Goal: Task Accomplishment & Management: Use online tool/utility

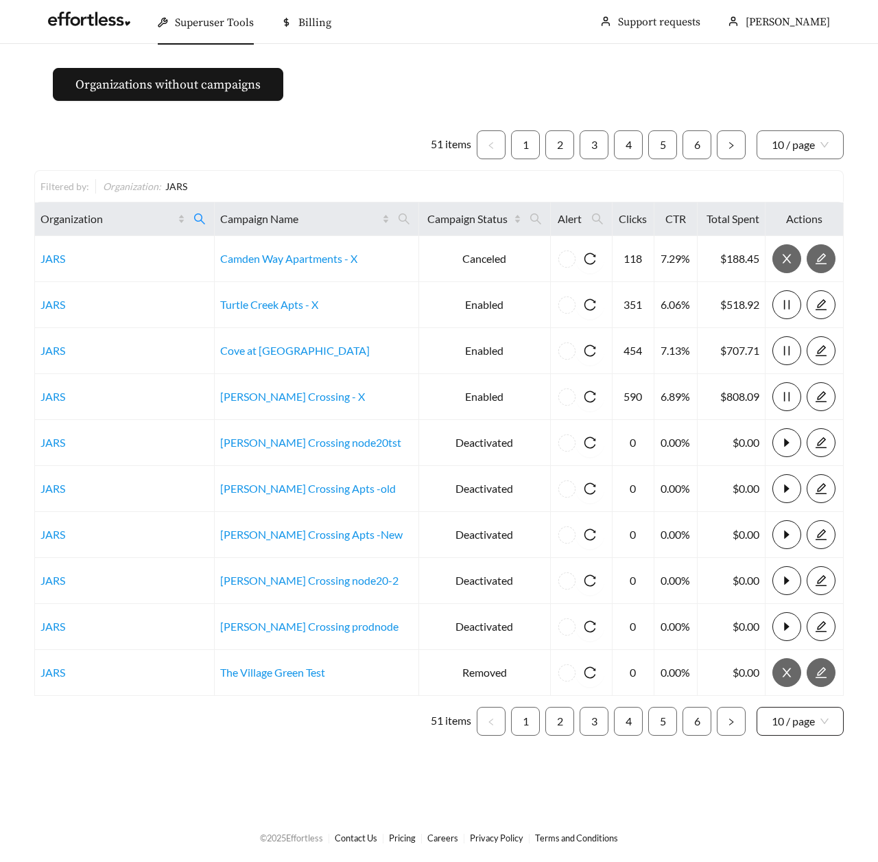
click at [801, 729] on span "10 / page" at bounding box center [800, 720] width 57 height 27
click at [779, 813] on div "100 / page" at bounding box center [801, 817] width 58 height 15
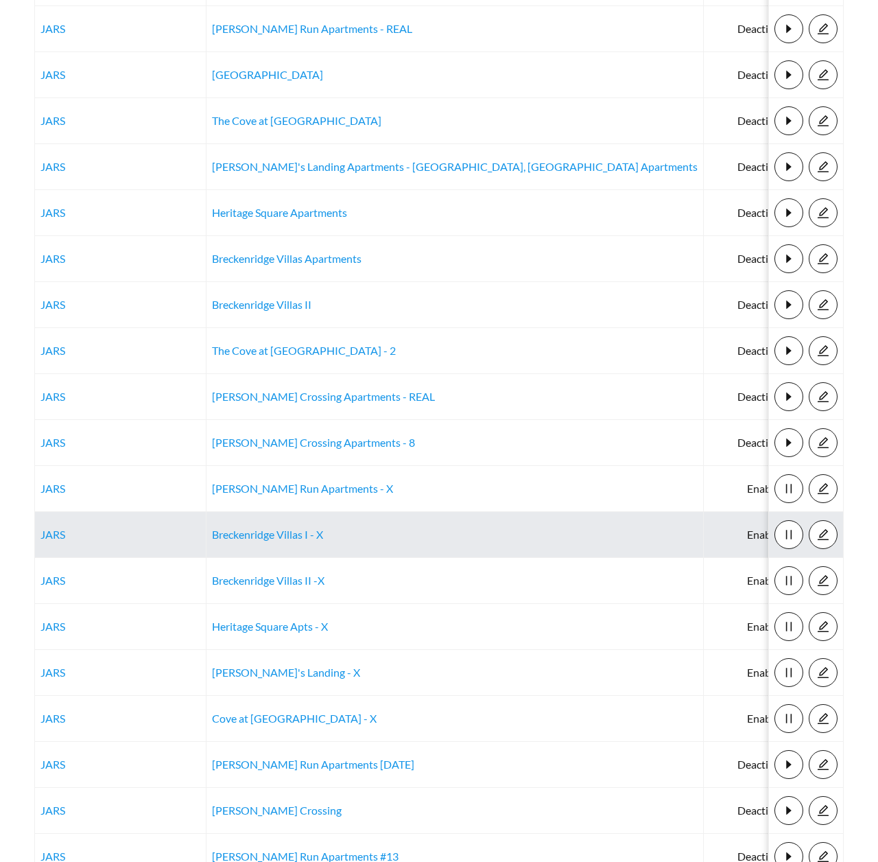
scroll to position [1167, 0]
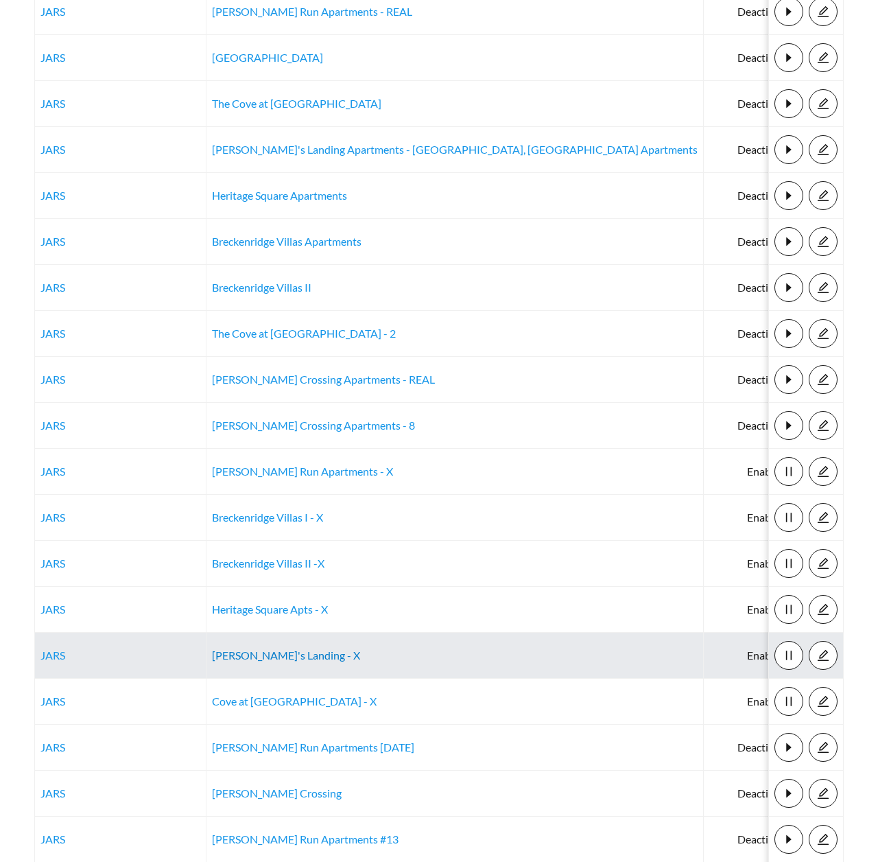
click at [270, 657] on link "[PERSON_NAME]'s Landing - X" at bounding box center [286, 654] width 148 height 13
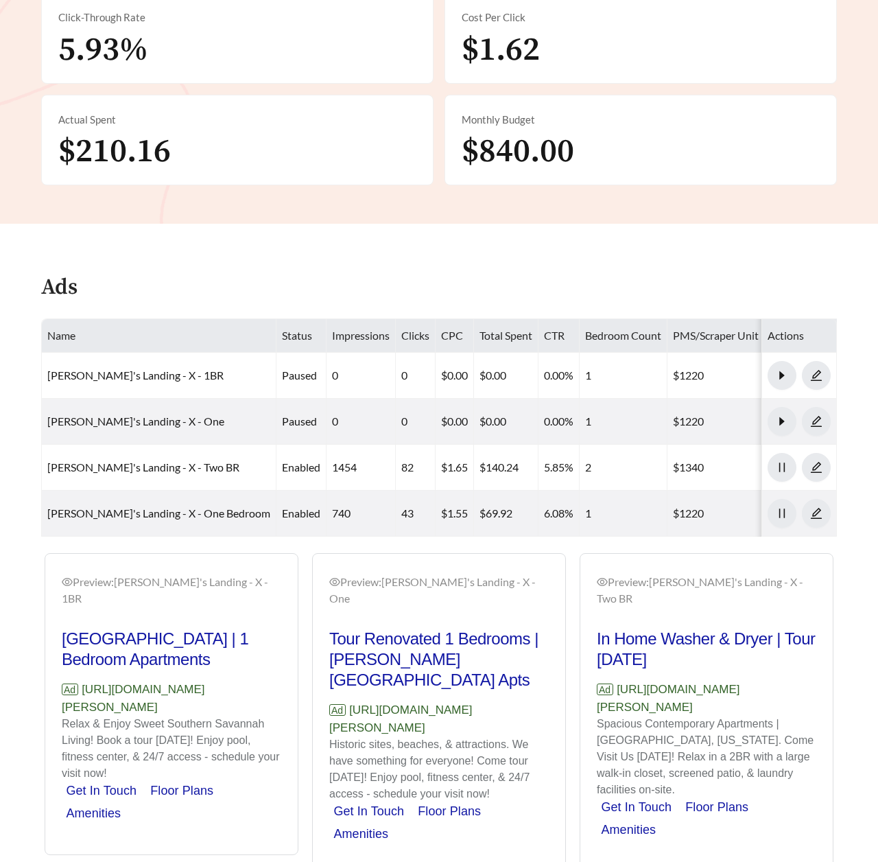
scroll to position [489, 0]
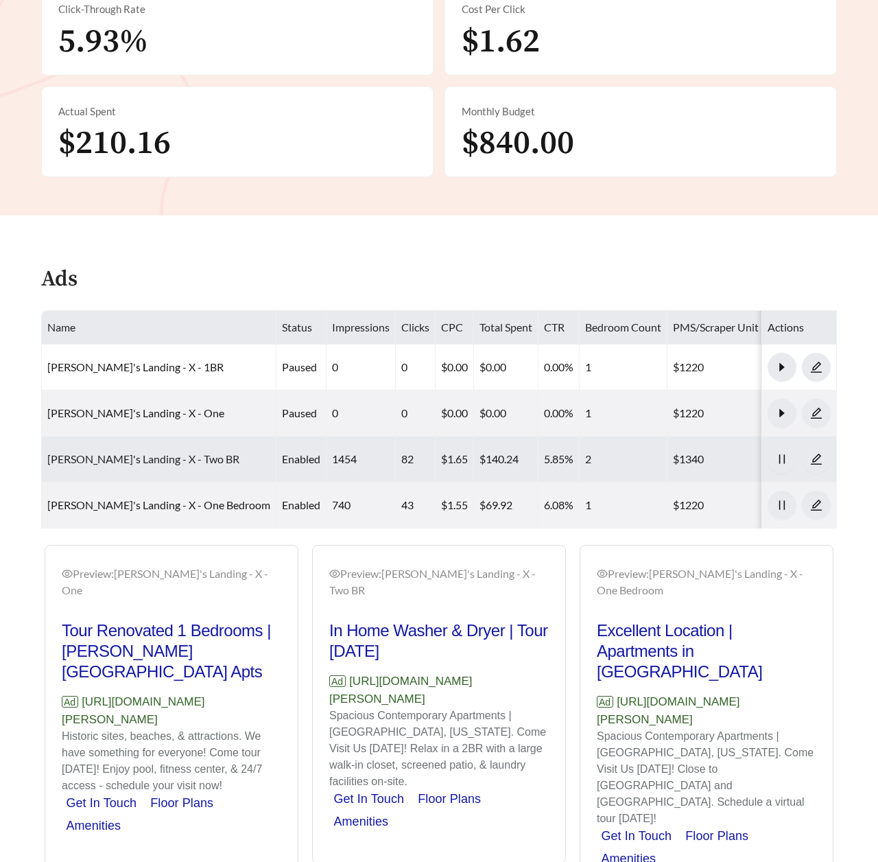
click at [141, 452] on link "Joseph's Landing - X - Two BR" at bounding box center [143, 458] width 192 height 13
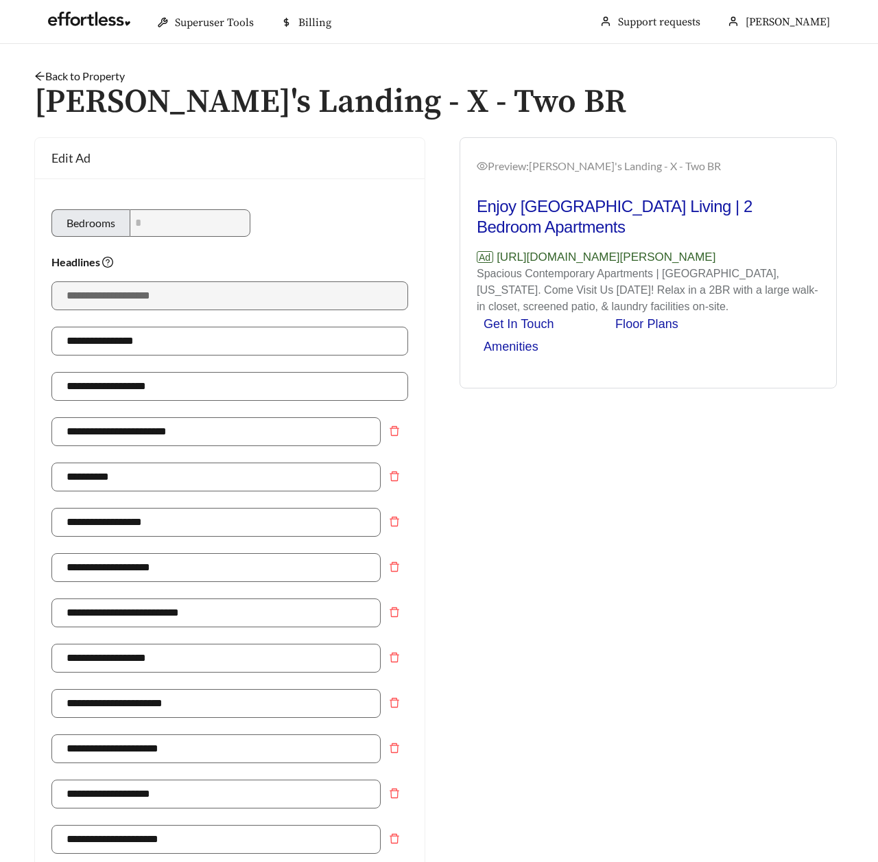
scroll to position [777, 0]
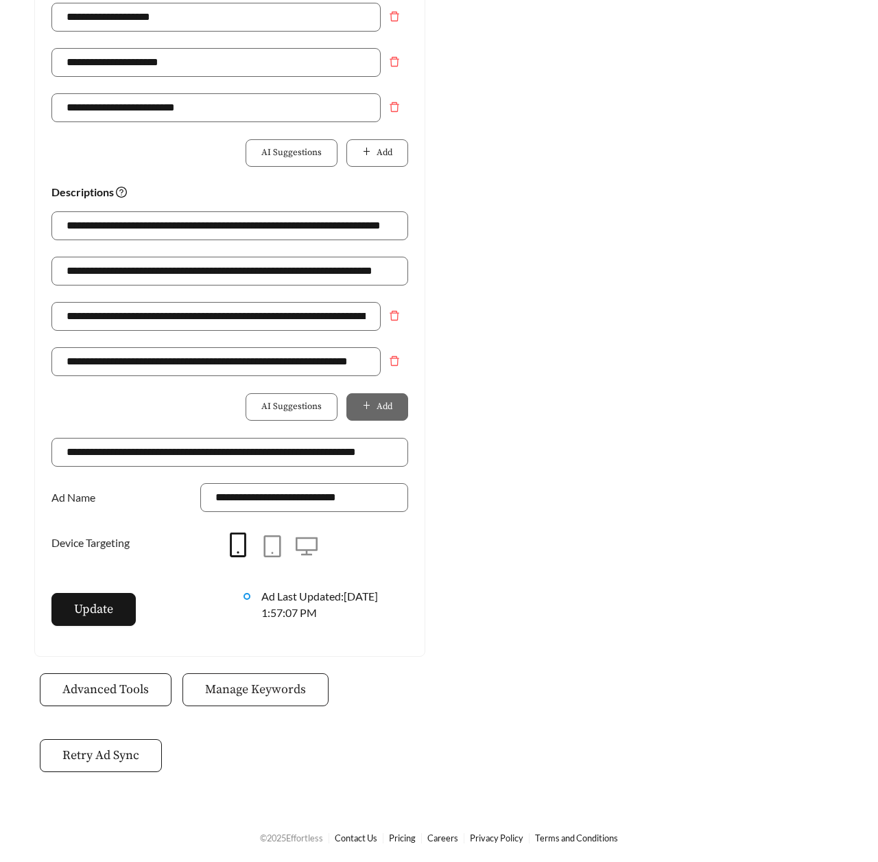
click at [273, 681] on span "Manage Keywords" at bounding box center [255, 689] width 101 height 19
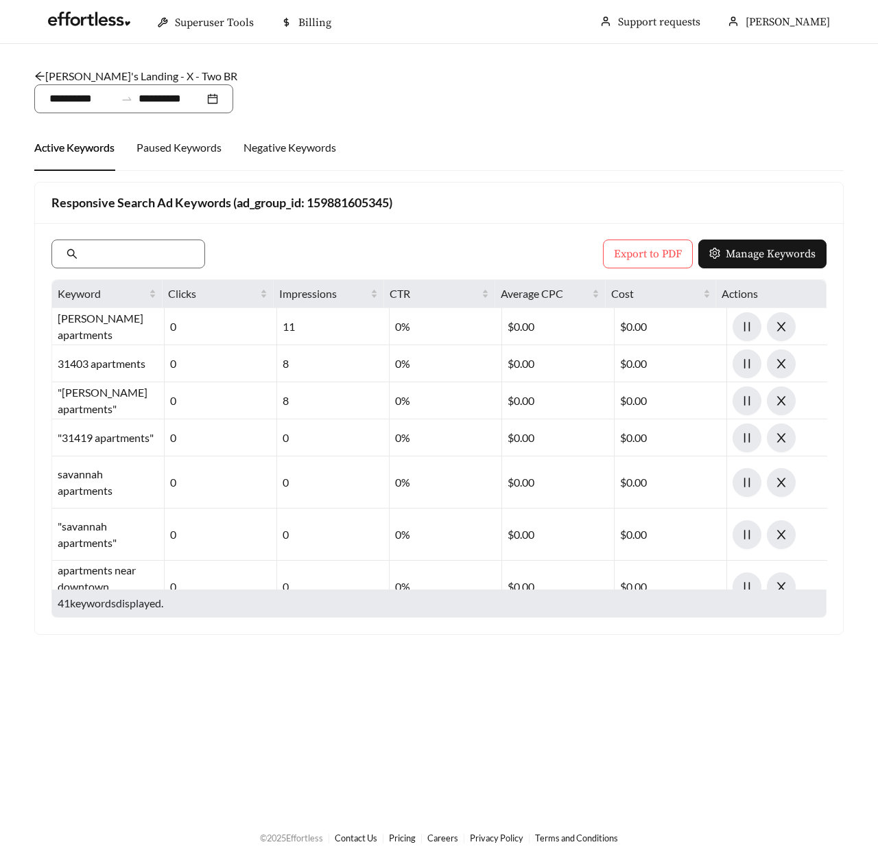
click at [36, 80] on icon "arrow-left" at bounding box center [39, 76] width 11 height 11
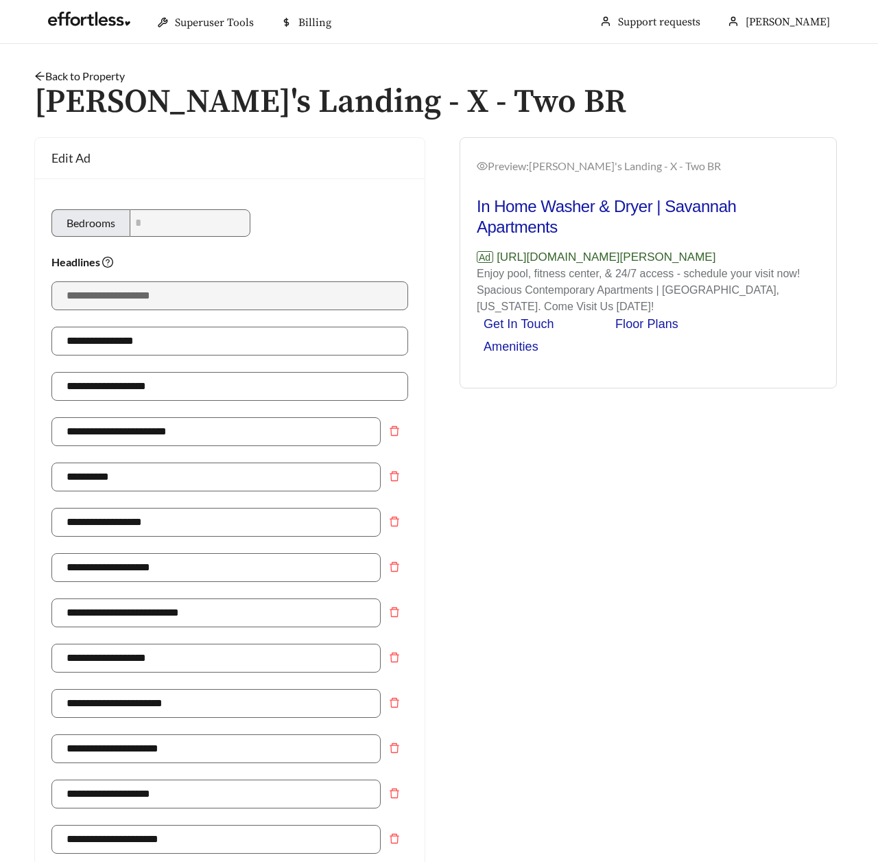
click at [96, 84] on h1 "Joseph's Landing - X - Two BR" at bounding box center [439, 102] width 810 height 36
